Goal: Information Seeking & Learning: Learn about a topic

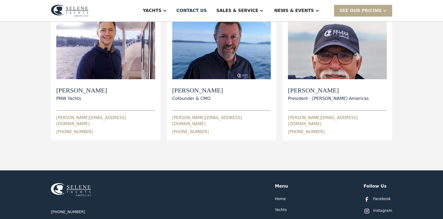
scroll to position [160, 0]
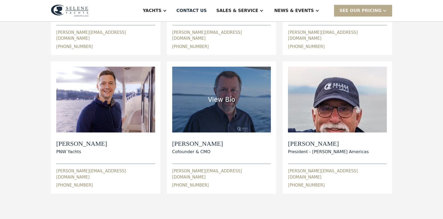
click at [216, 142] on div "Paul Cifka Cofounder & CMO" at bounding box center [221, 147] width 99 height 15
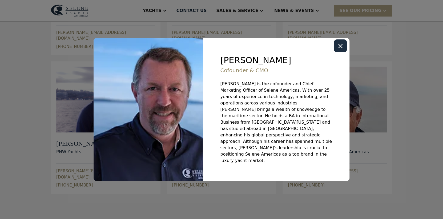
click at [337, 52] on div "Close modal" at bounding box center [340, 45] width 13 height 13
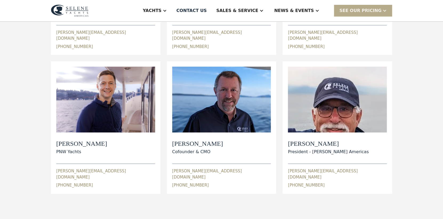
click at [60, 8] on img at bounding box center [70, 11] width 38 height 12
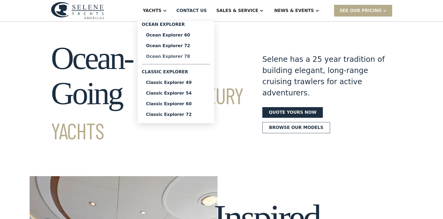
click at [197, 58] on div "Ocean Explorer 78" at bounding box center [176, 56] width 60 height 4
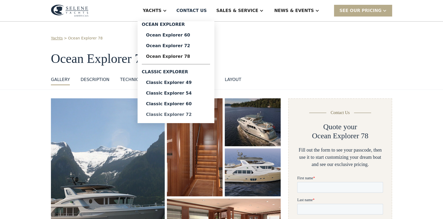
click at [195, 115] on div "Classic Explorer 72" at bounding box center [176, 115] width 60 height 4
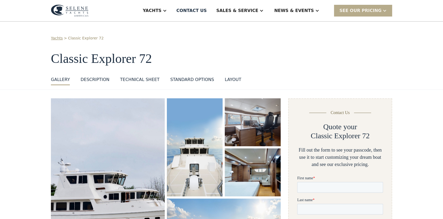
click at [67, 8] on img at bounding box center [70, 11] width 38 height 12
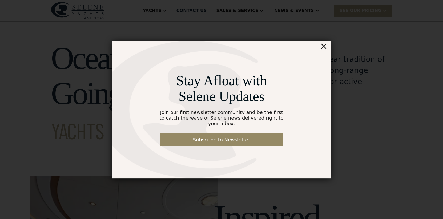
click at [325, 51] on div "×" at bounding box center [324, 46] width 8 height 11
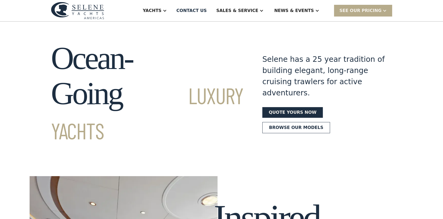
click at [84, 7] on img at bounding box center [77, 10] width 53 height 17
